Goal: Navigation & Orientation: Find specific page/section

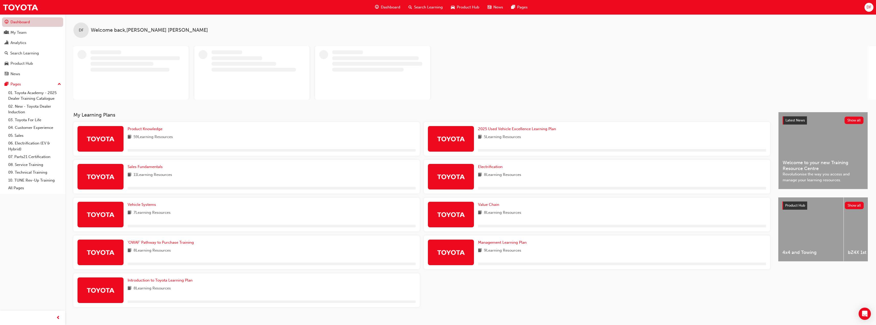
click at [20, 22] on link "Dashboard" at bounding box center [32, 21] width 61 height 9
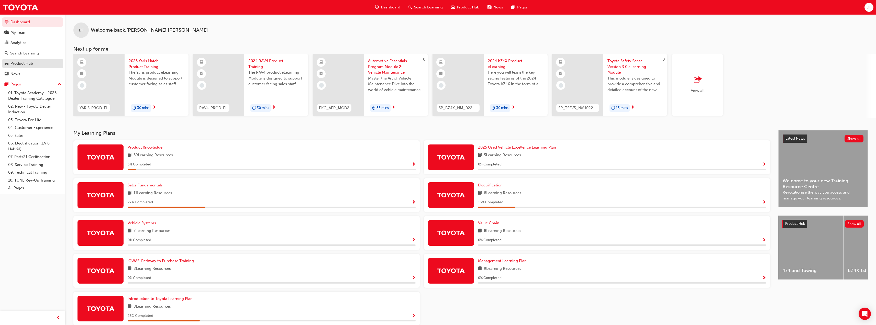
click at [25, 66] on div "Product Hub" at bounding box center [21, 64] width 23 height 6
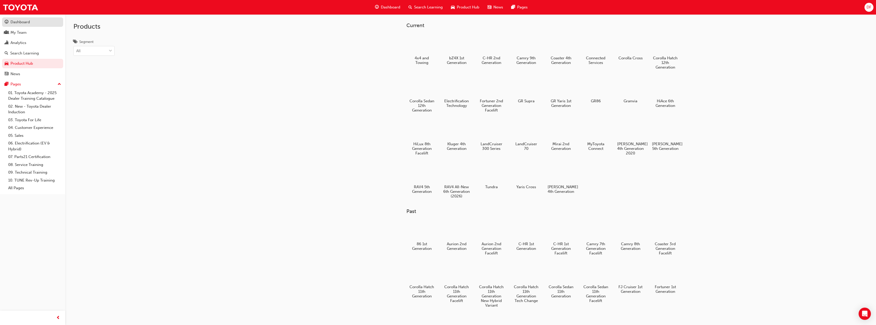
click at [20, 24] on div "Dashboard" at bounding box center [19, 22] width 19 height 6
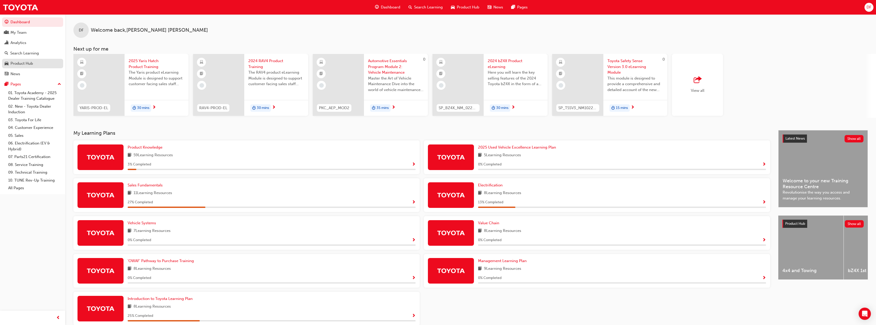
click at [23, 64] on div "Product Hub" at bounding box center [21, 64] width 23 height 6
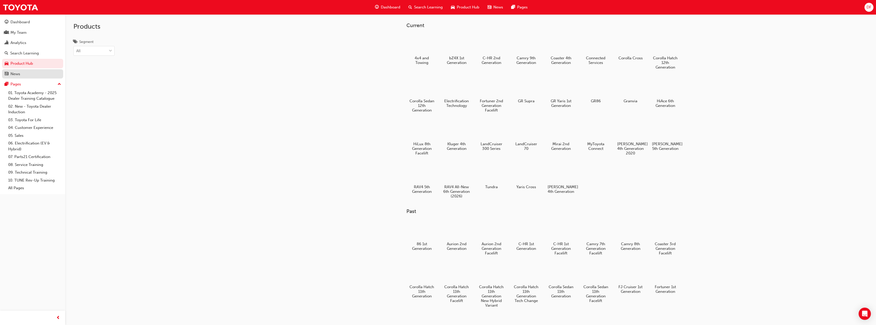
click at [20, 73] on div "News" at bounding box center [33, 74] width 56 height 6
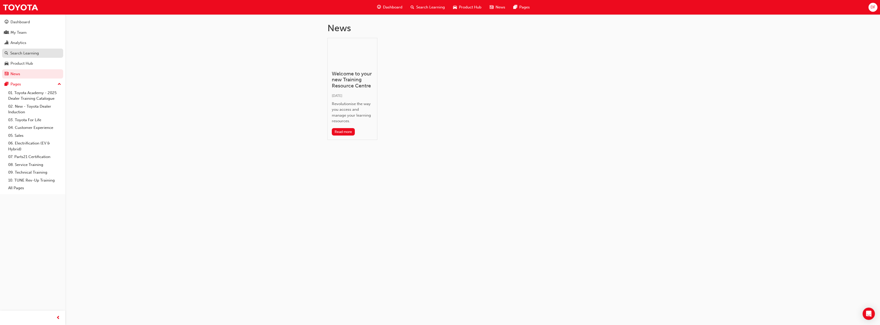
click at [25, 54] on div "Search Learning" at bounding box center [24, 53] width 29 height 6
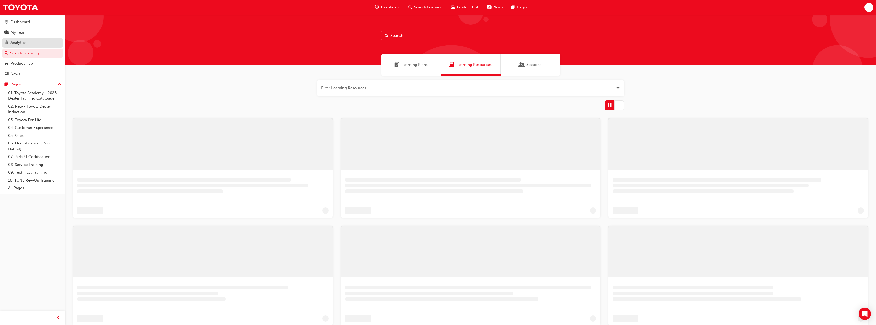
click at [19, 44] on div "Analytics" at bounding box center [18, 43] width 16 height 6
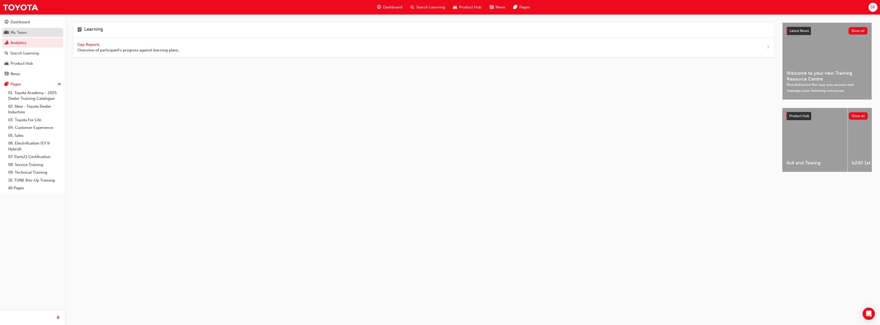
click at [18, 34] on div "My Team" at bounding box center [18, 33] width 16 height 6
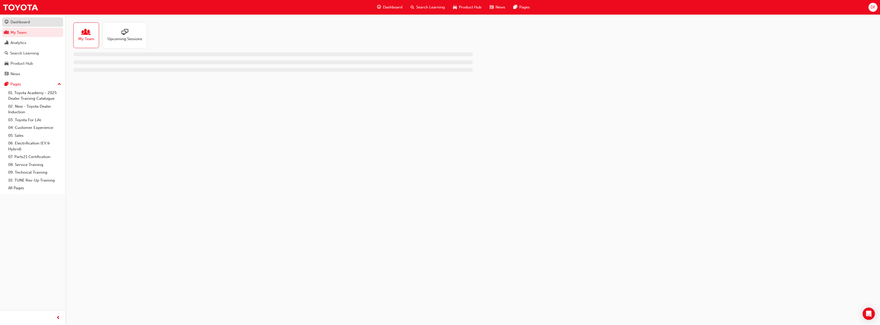
click at [18, 23] on div "Dashboard" at bounding box center [19, 22] width 19 height 6
